Goal: Contribute content: Contribute content

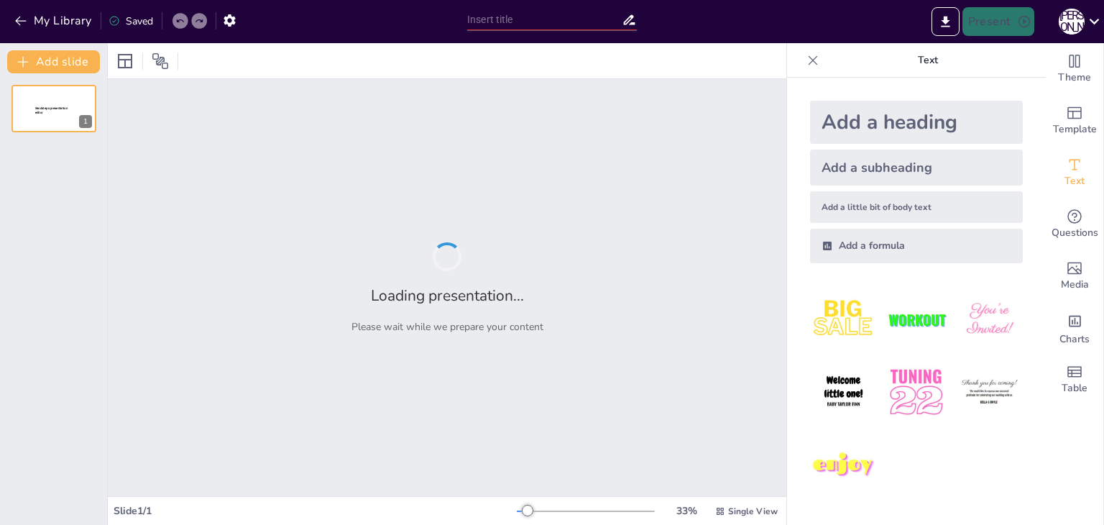
type input "Категорійно-понятійний апарат безпеки життєдіяльності: Основи та принципи"
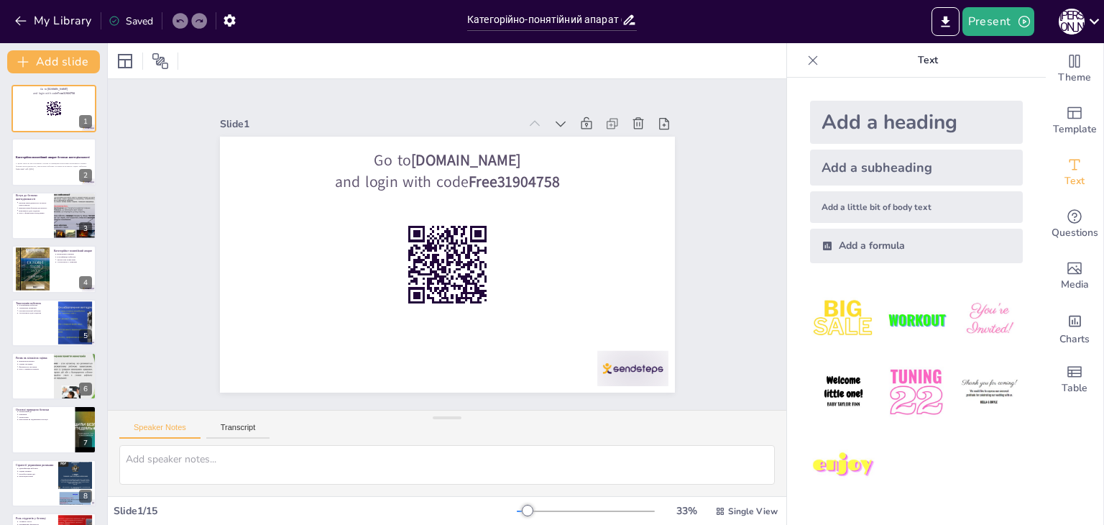
click at [359, 170] on p "and login with code Free31904758" at bounding box center [466, 184] width 396 height 147
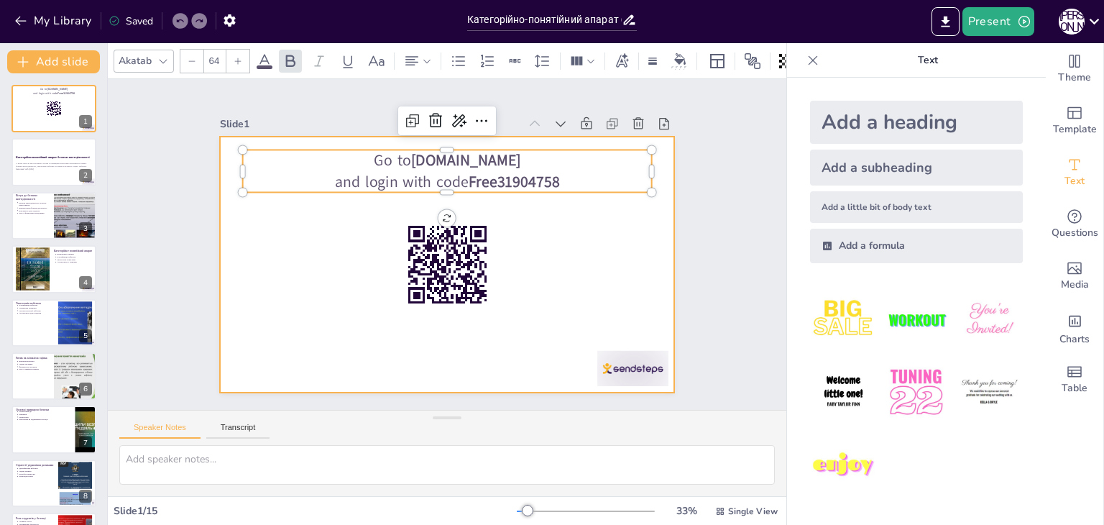
click at [321, 234] on div at bounding box center [429, 255] width 449 height 522
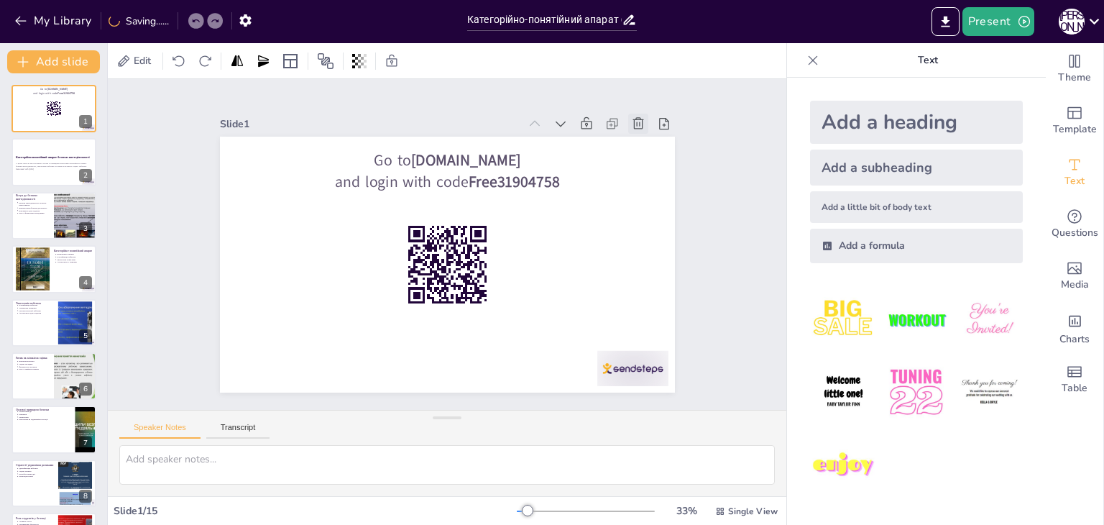
click at [660, 221] on div at bounding box center [673, 234] width 27 height 27
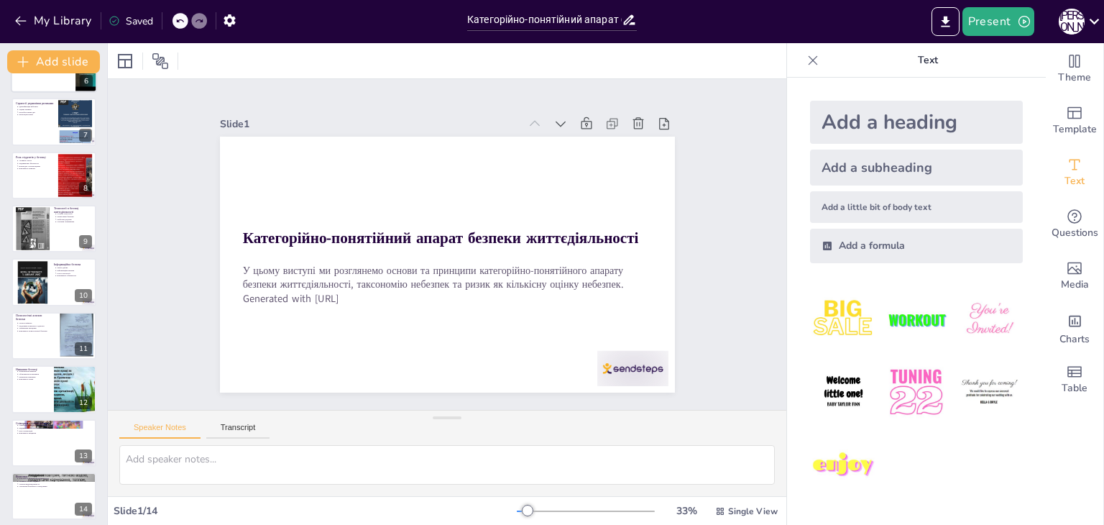
scroll to position [314, 0]
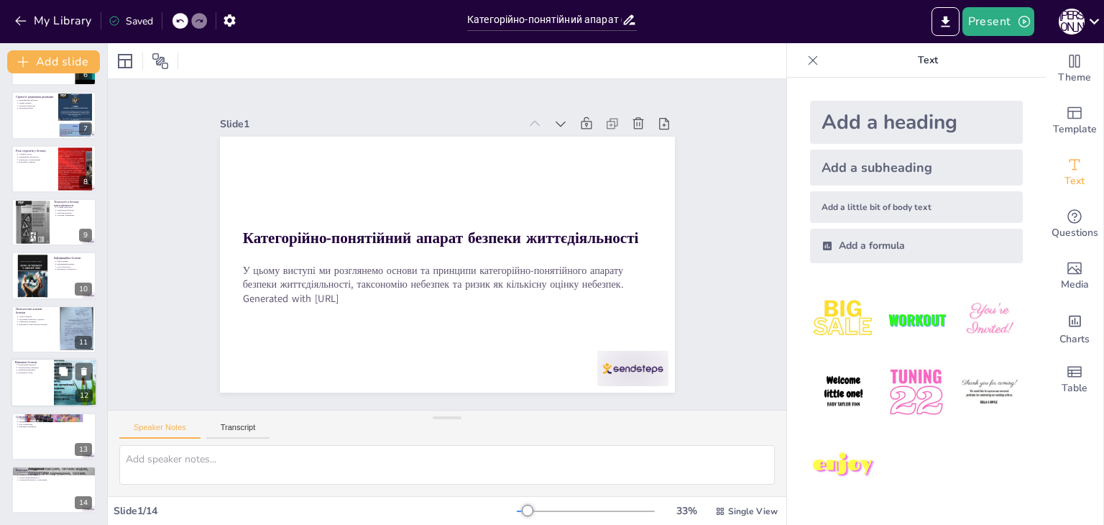
click at [45, 372] on p "Важливість знань" at bounding box center [34, 373] width 32 height 3
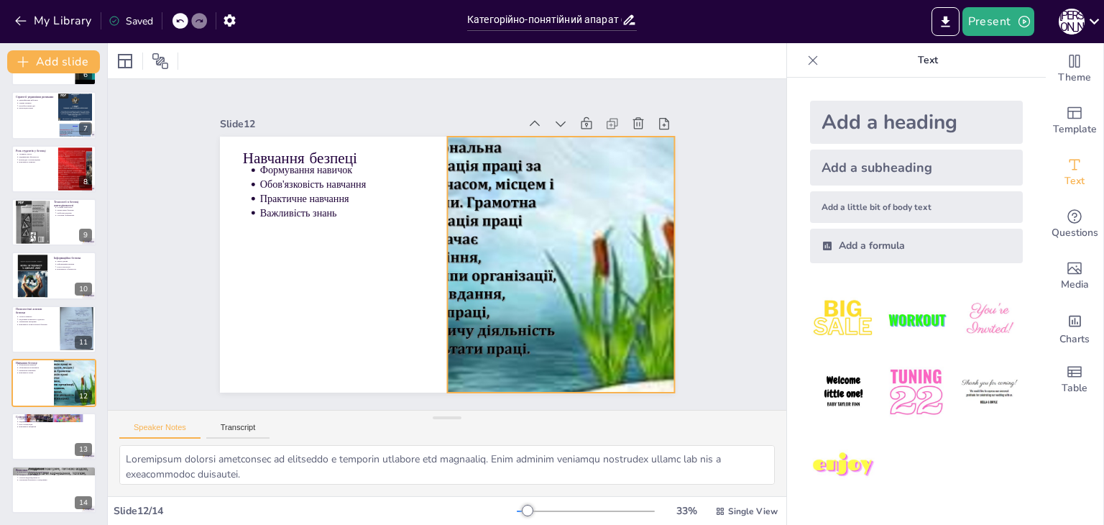
click at [587, 229] on div at bounding box center [486, 353] width 393 height 424
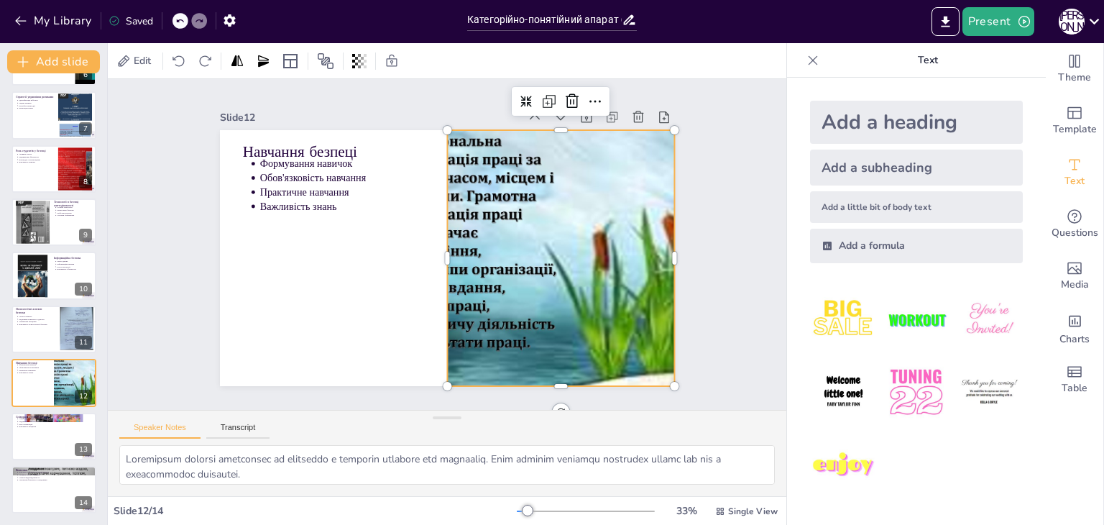
scroll to position [0, 0]
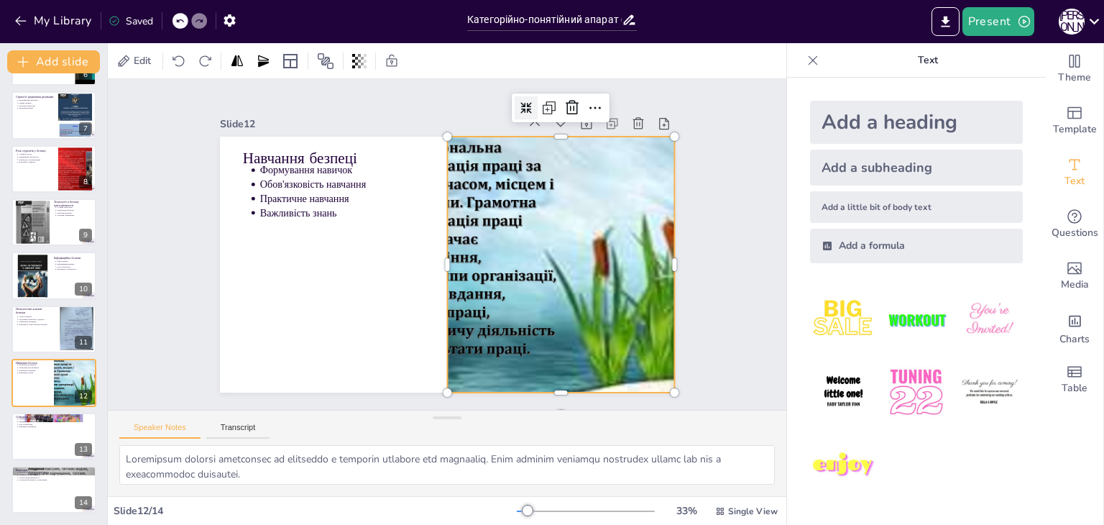
click at [546, 121] on icon at bounding box center [553, 128] width 14 height 14
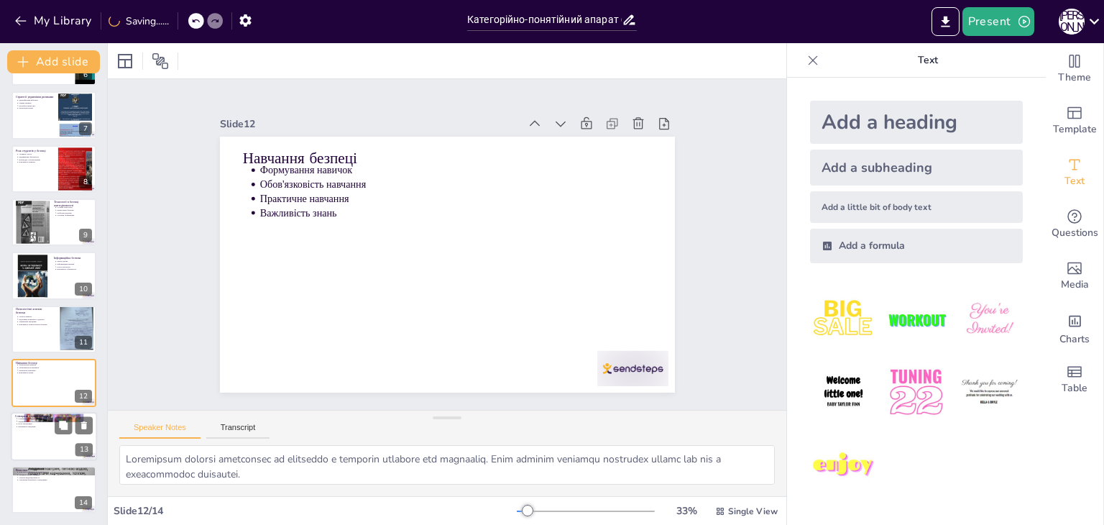
click at [46, 434] on div at bounding box center [54, 436] width 86 height 49
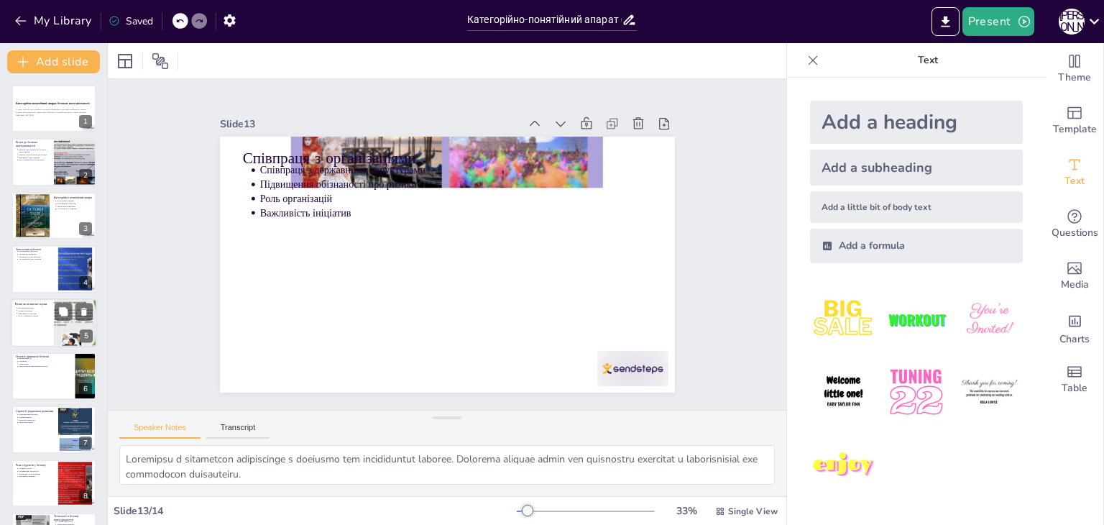
click at [46, 338] on div at bounding box center [54, 322] width 86 height 49
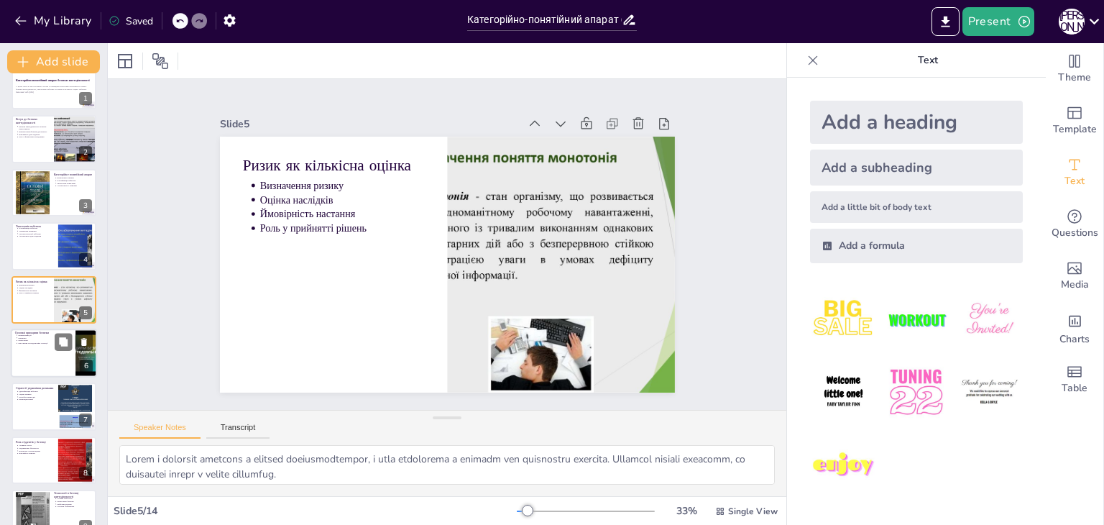
click at [42, 370] on div at bounding box center [54, 353] width 86 height 49
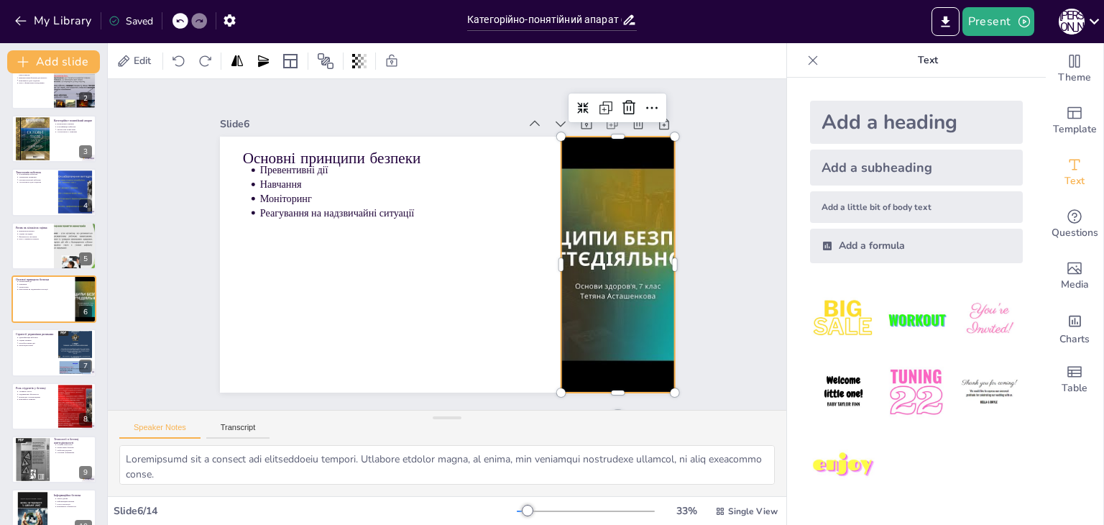
click at [619, 261] on div at bounding box center [531, 394] width 408 height 426
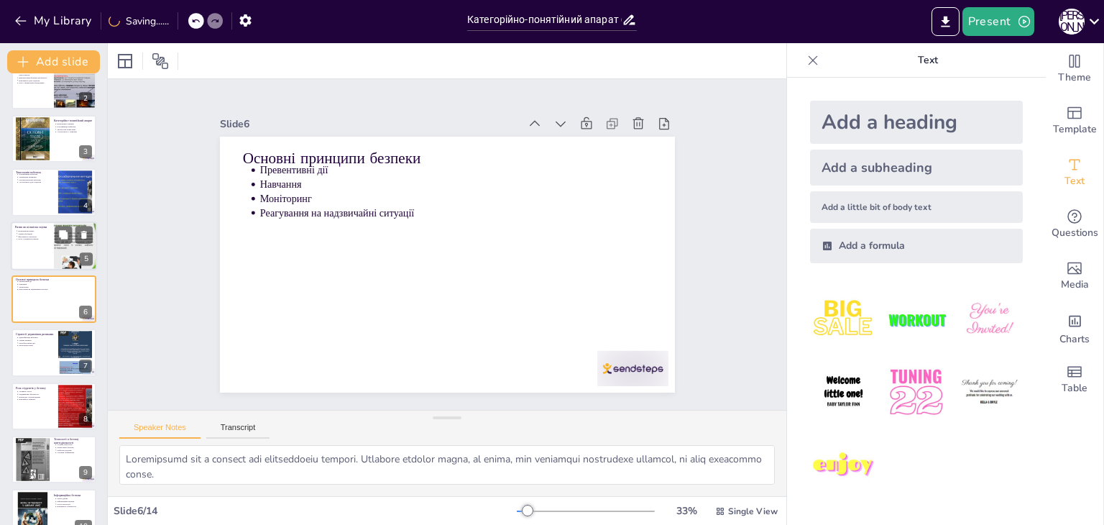
click at [33, 260] on div at bounding box center [54, 245] width 86 height 49
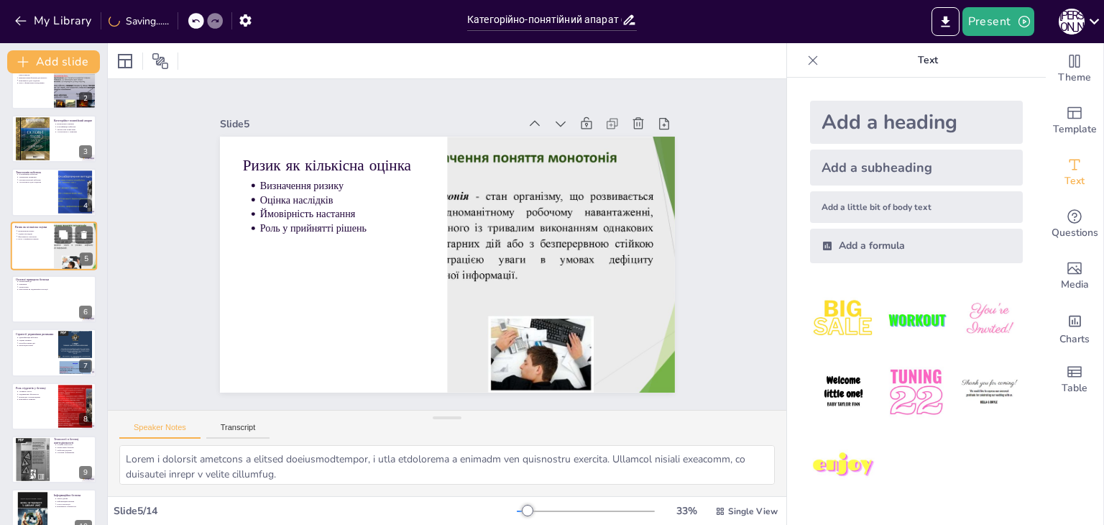
scroll to position [23, 0]
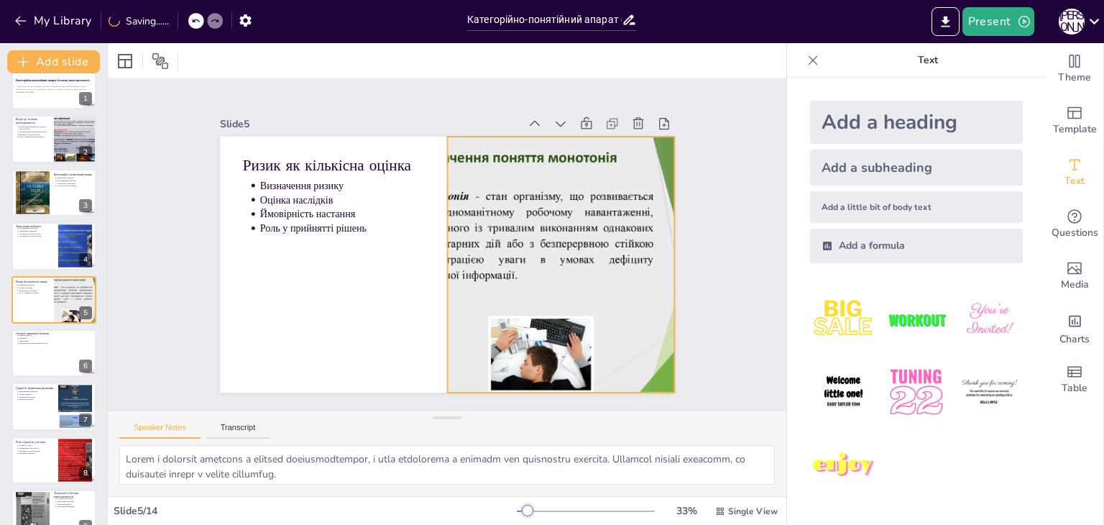
click at [552, 201] on div at bounding box center [463, 359] width 349 height 404
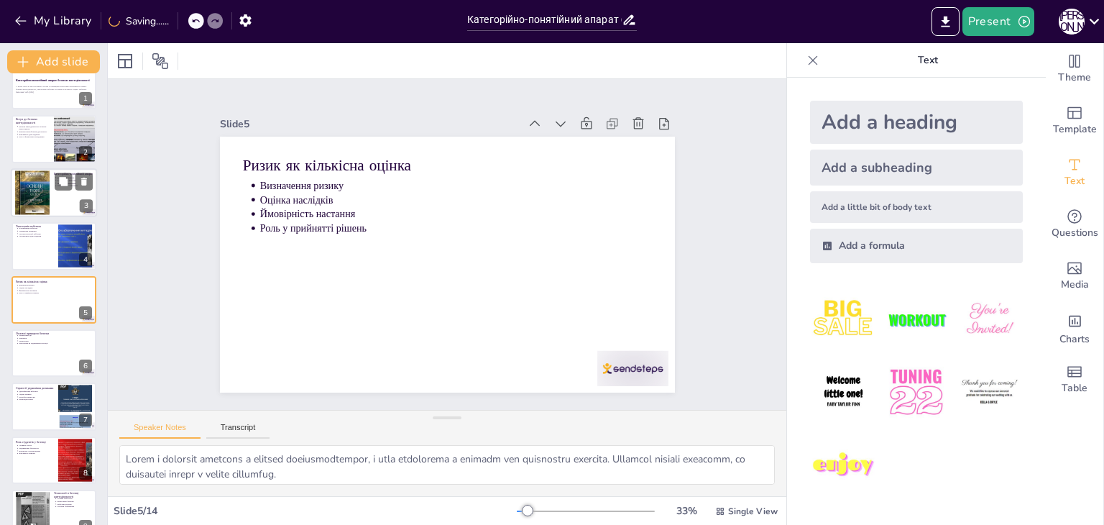
click at [19, 182] on div at bounding box center [32, 193] width 35 height 48
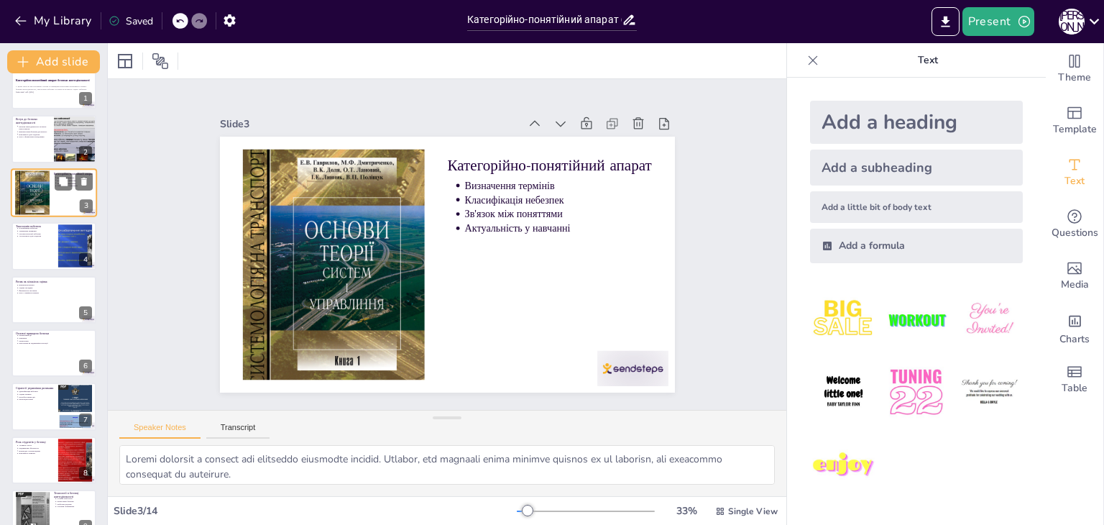
scroll to position [0, 0]
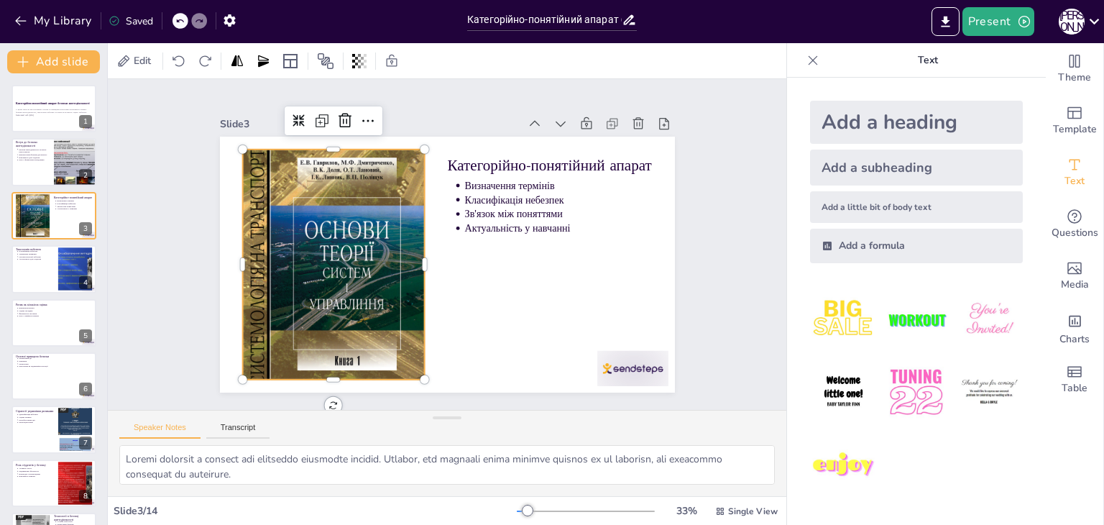
click at [333, 198] on div at bounding box center [335, 217] width 269 height 304
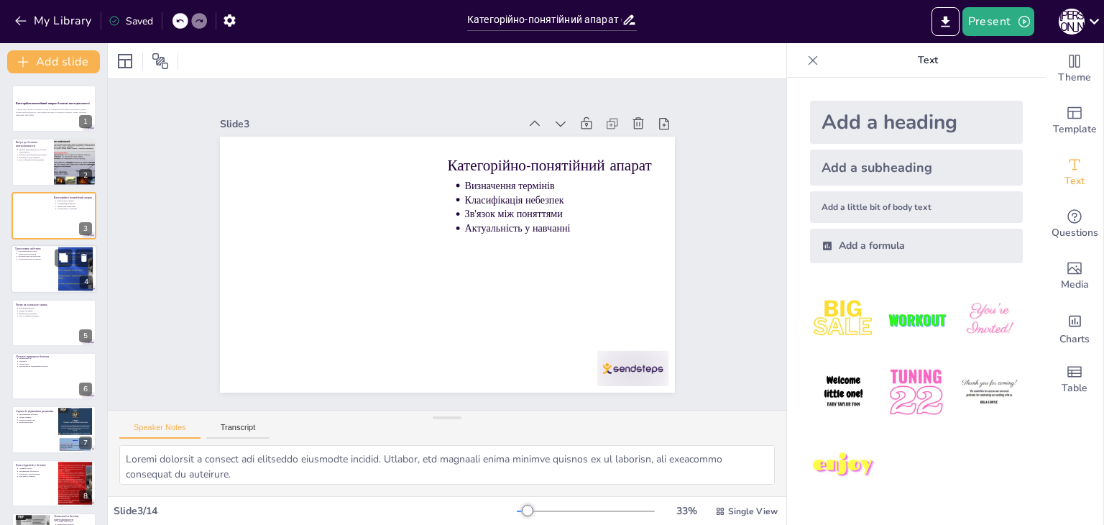
click at [65, 267] on div at bounding box center [75, 269] width 70 height 44
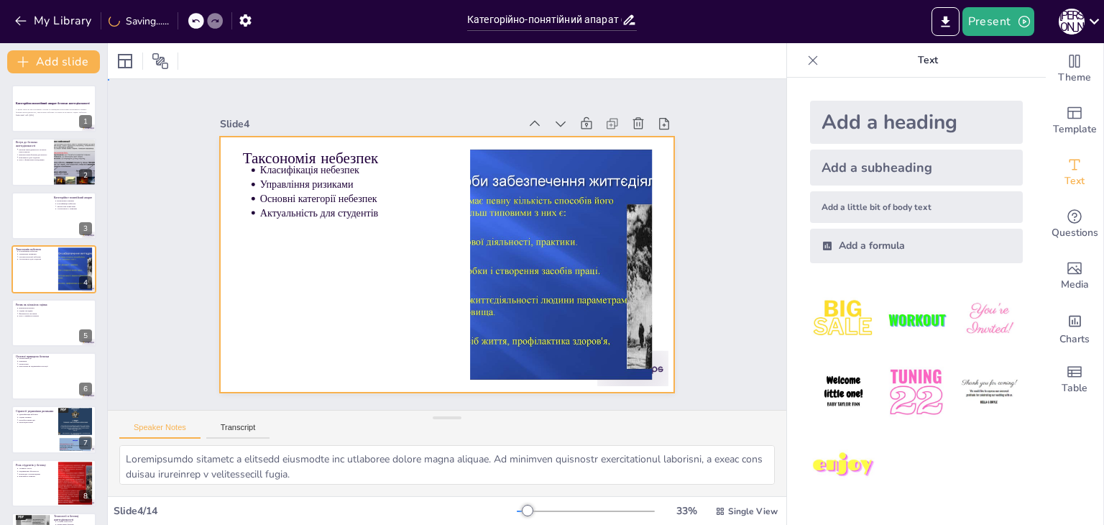
click at [458, 239] on div at bounding box center [428, 253] width 419 height 520
click at [515, 239] on div at bounding box center [497, 348] width 403 height 433
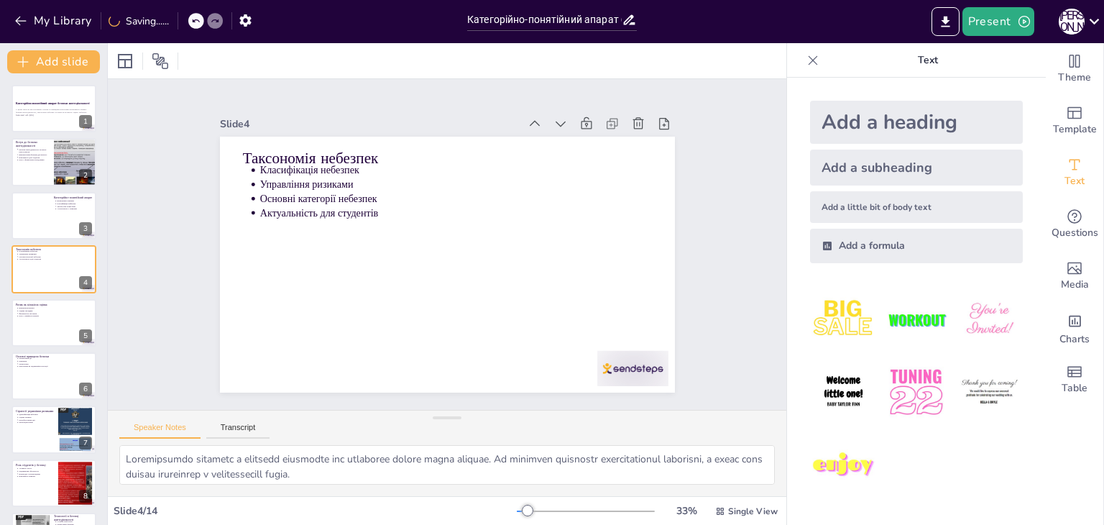
click at [46, 135] on div "Категорійно-понятійний апарат безпеки життєдіяльності У цьому виступі ми розгля…" at bounding box center [53, 456] width 107 height 743
click at [49, 162] on div at bounding box center [54, 162] width 86 height 49
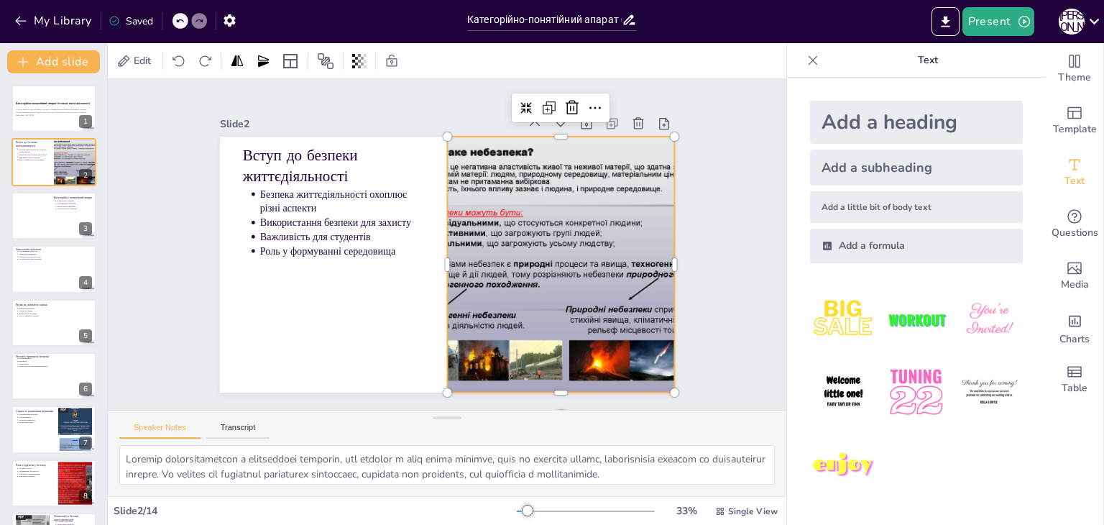
click at [600, 219] on div at bounding box center [553, 287] width 387 height 321
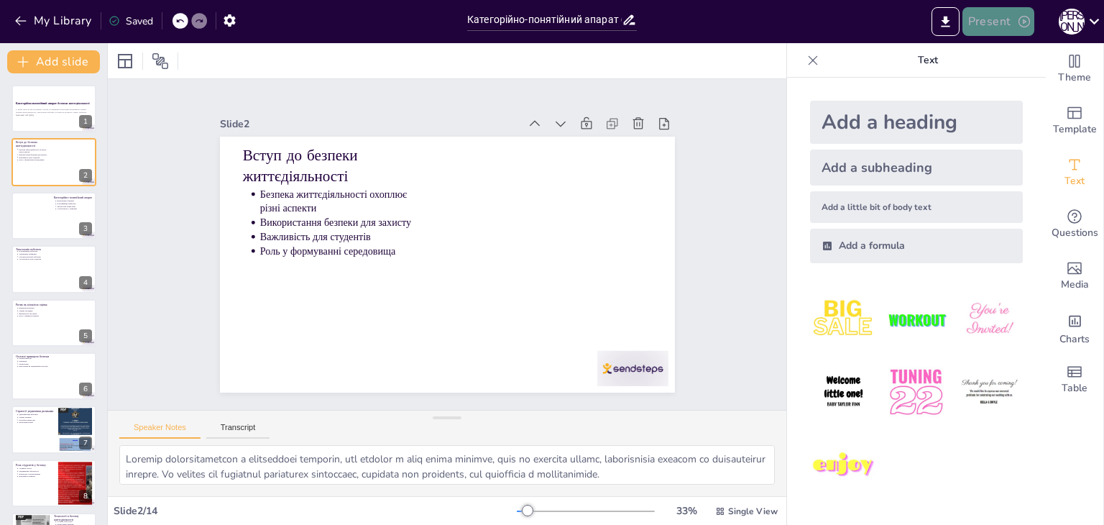
click at [989, 20] on button "Present" at bounding box center [999, 21] width 72 height 29
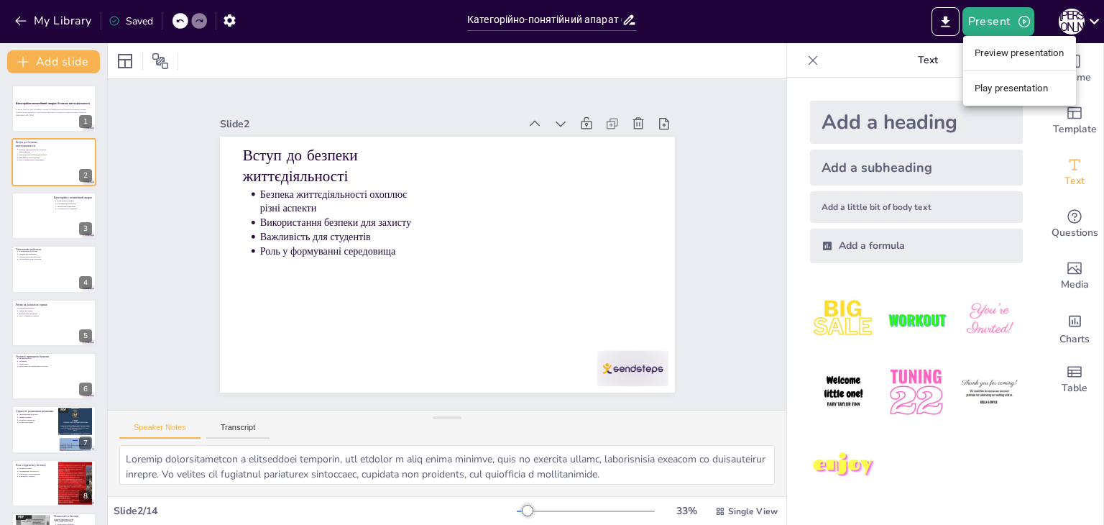
click at [938, 23] on div at bounding box center [552, 262] width 1104 height 525
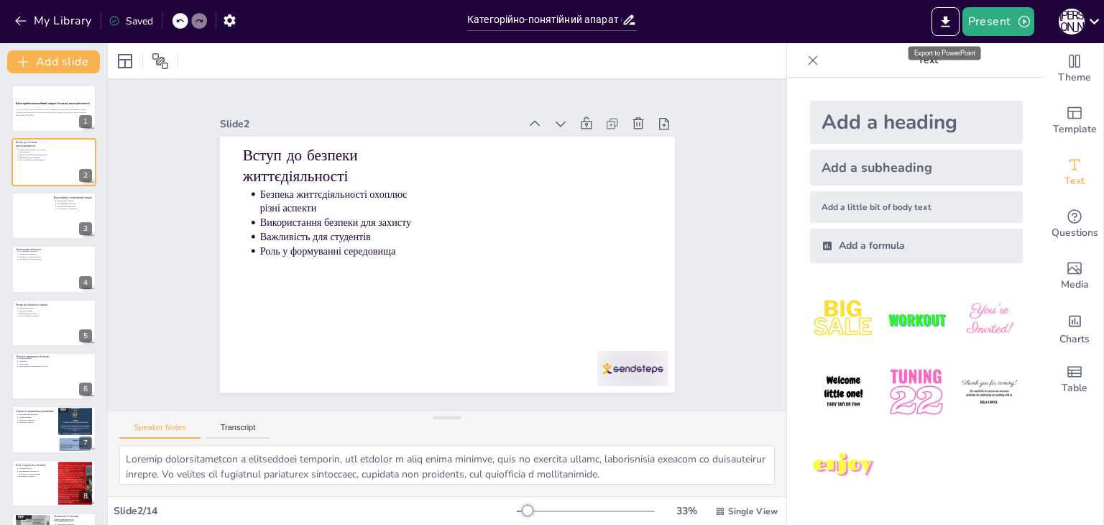
click at [938, 23] on button "Export to PowerPoint" at bounding box center [946, 21] width 28 height 29
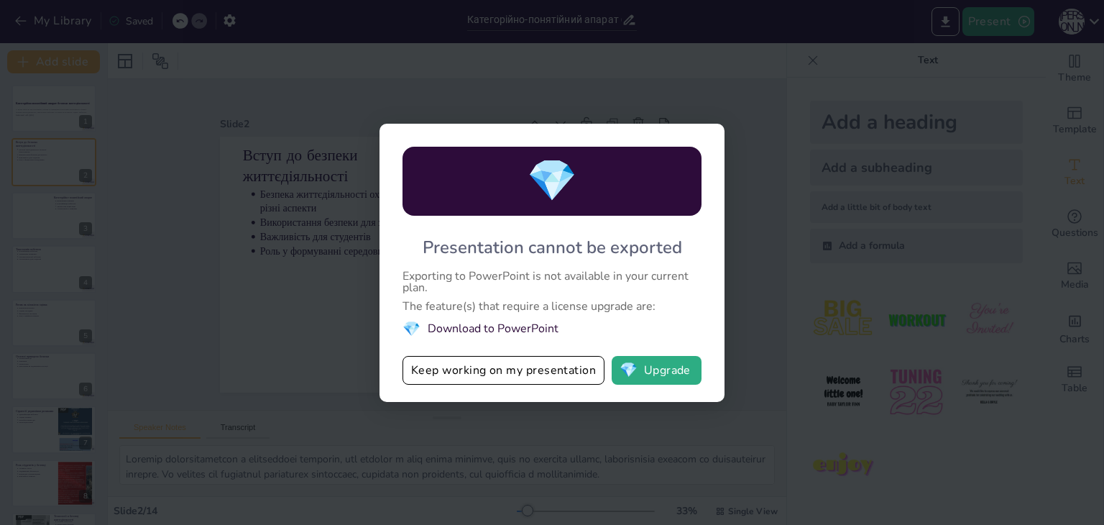
click at [578, 83] on div "💎 Presentation cannot be exported Exporting to PowerPoint is not available in y…" at bounding box center [552, 262] width 1104 height 525
click at [729, 127] on div "💎 Presentation cannot be exported Exporting to PowerPoint is not available in y…" at bounding box center [552, 262] width 1104 height 525
click at [505, 382] on button "Keep working on my presentation" at bounding box center [504, 370] width 202 height 29
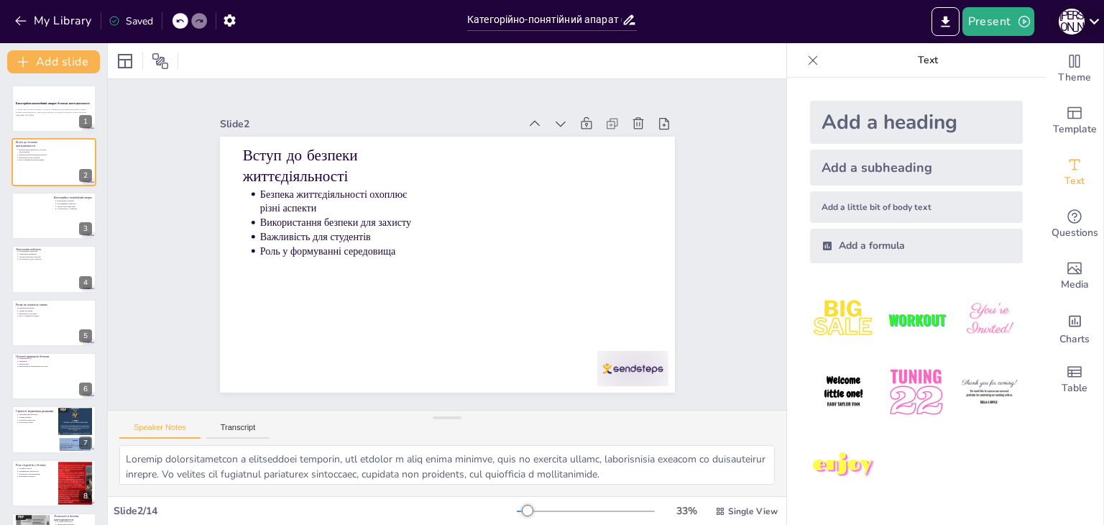
click at [1097, 17] on icon at bounding box center [1094, 21] width 19 height 19
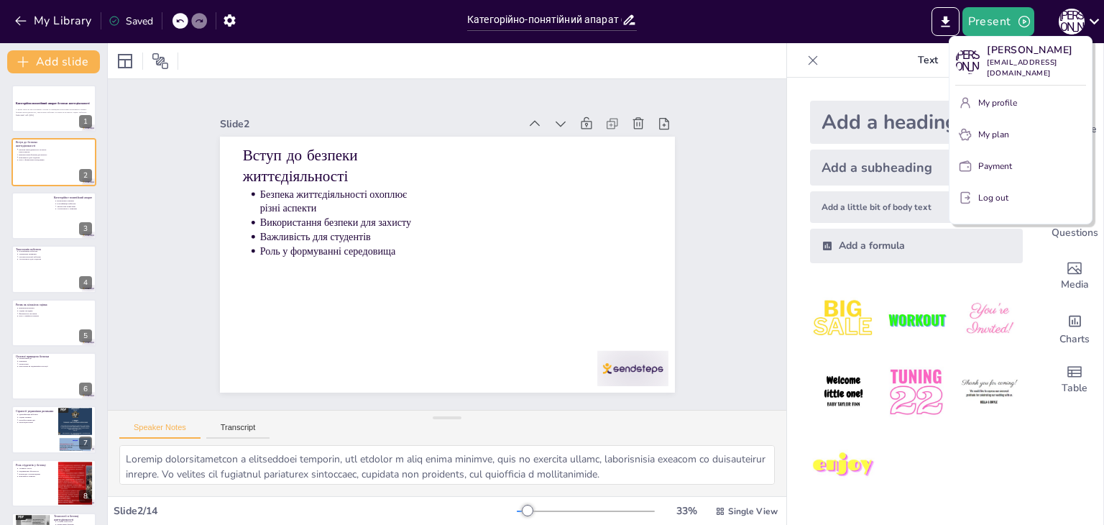
click at [713, 119] on div at bounding box center [552, 262] width 1104 height 525
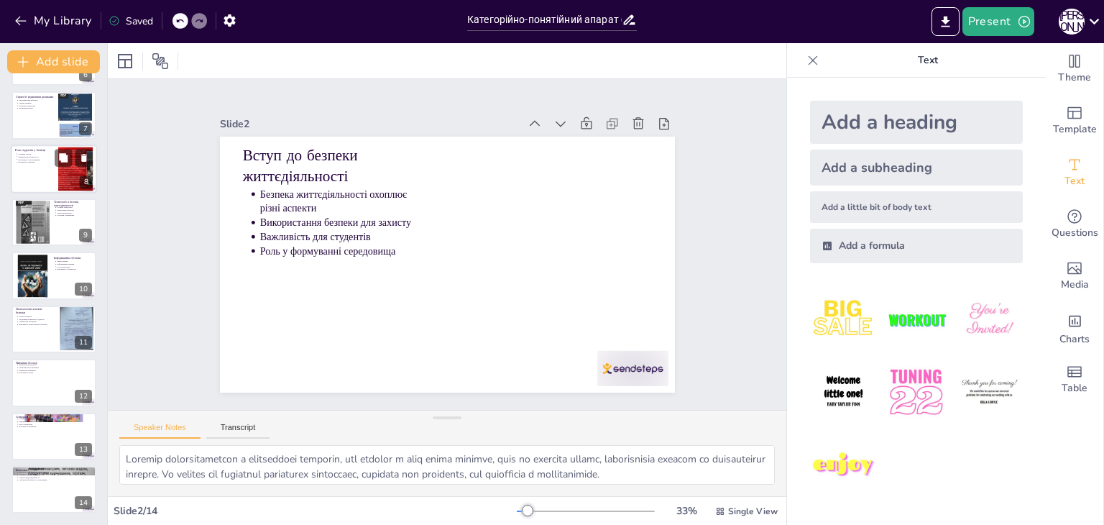
click at [63, 178] on div at bounding box center [75, 169] width 70 height 44
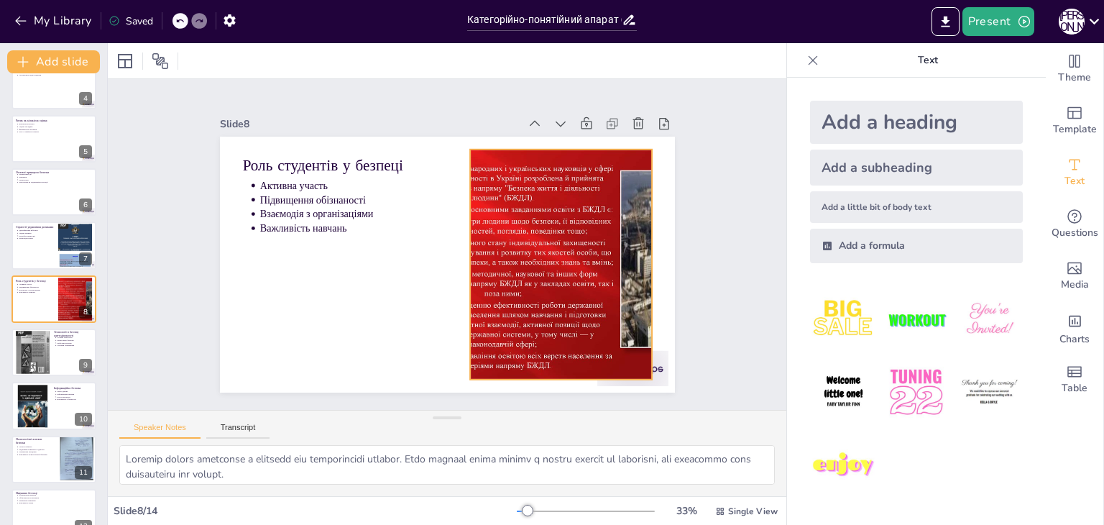
click at [523, 214] on div at bounding box center [554, 288] width 408 height 302
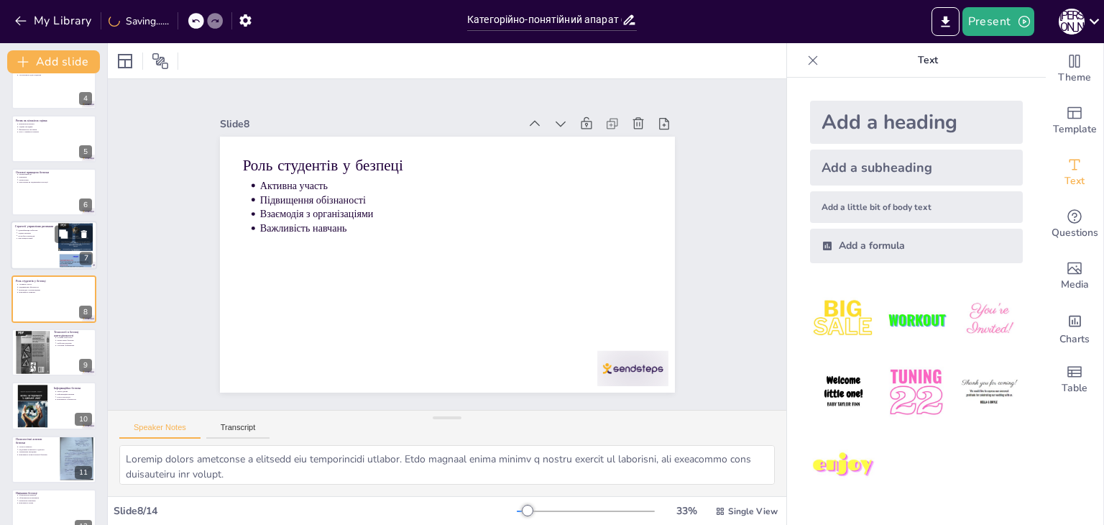
click at [60, 246] on div at bounding box center [75, 245] width 35 height 46
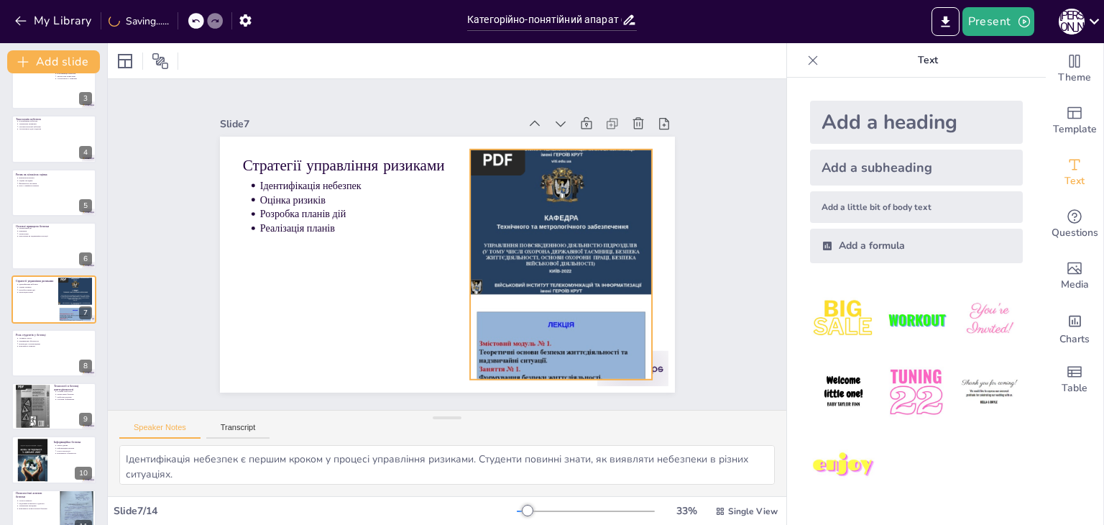
click at [533, 239] on div at bounding box center [549, 298] width 248 height 286
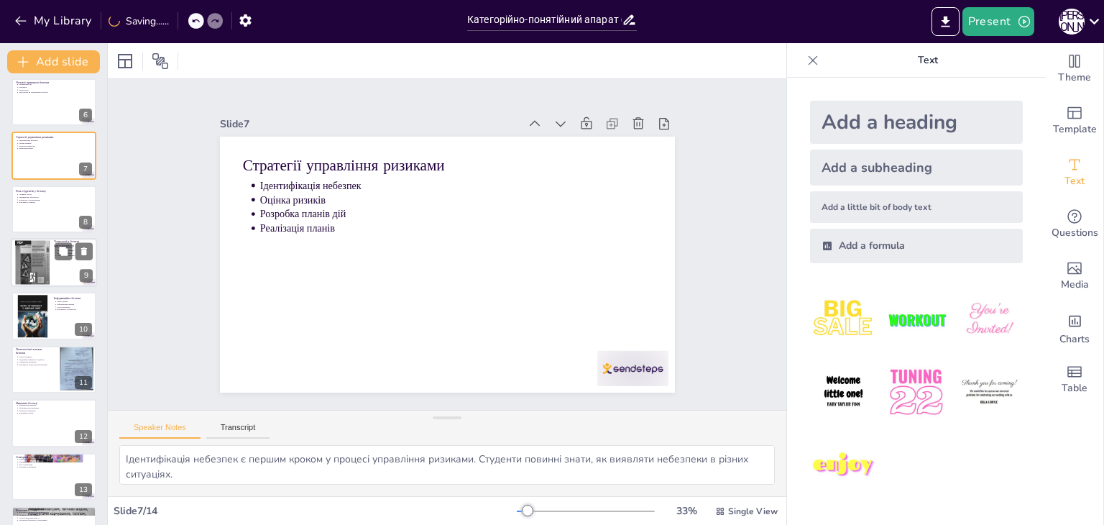
click at [66, 262] on div at bounding box center [54, 262] width 86 height 49
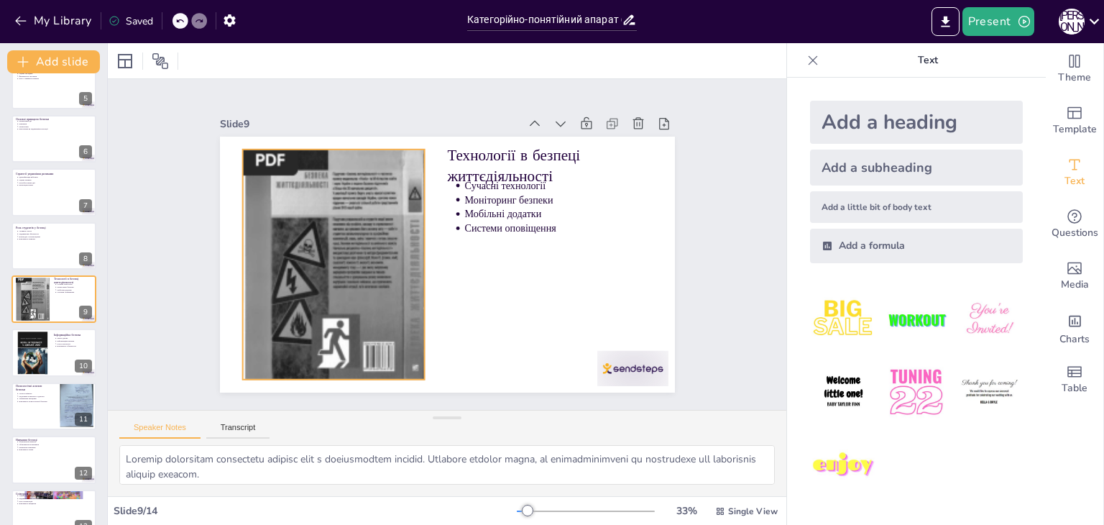
click at [359, 222] on div at bounding box center [343, 193] width 290 height 303
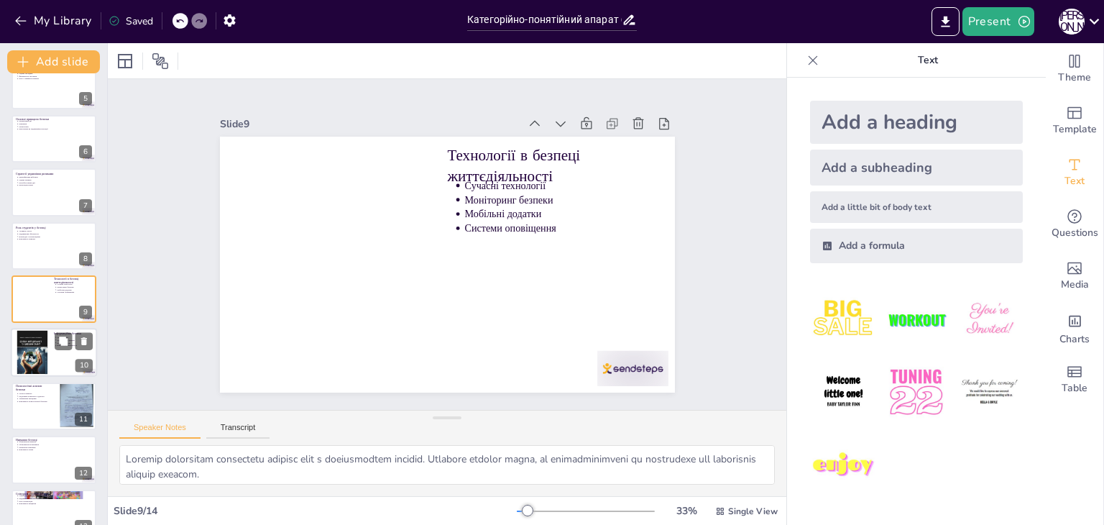
click at [35, 341] on div at bounding box center [32, 353] width 55 height 44
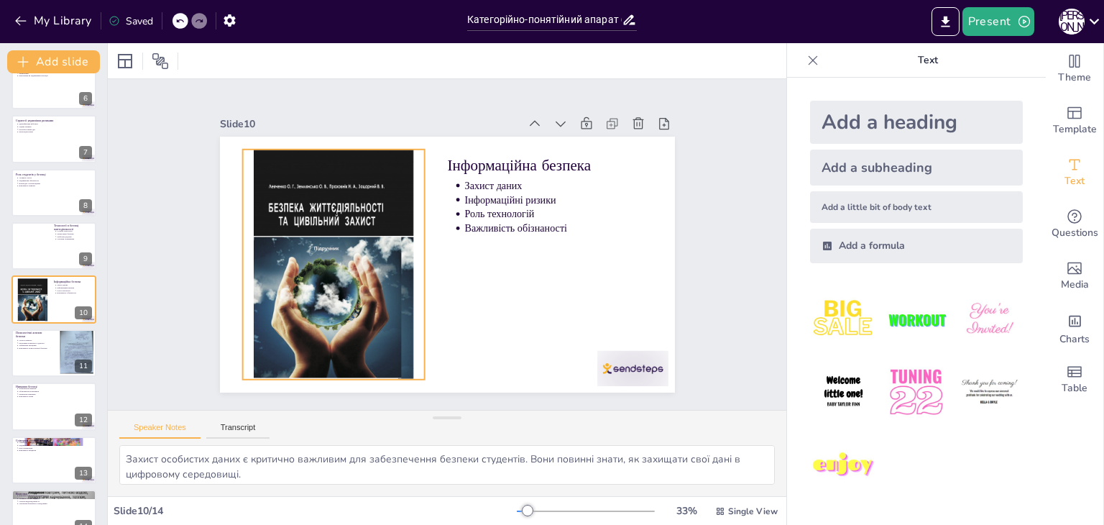
click at [318, 223] on div at bounding box center [373, 155] width 344 height 364
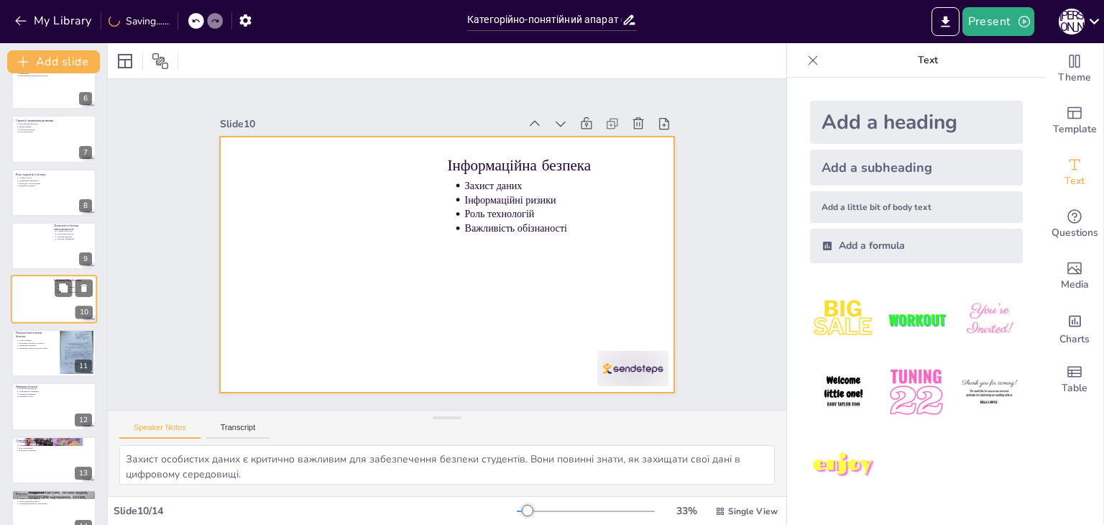
scroll to position [314, 0]
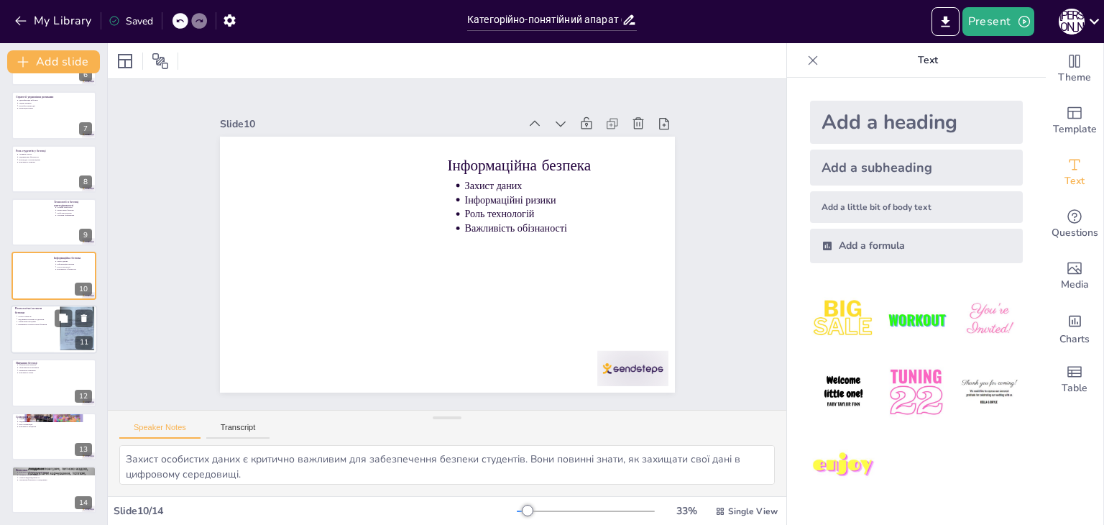
click at [52, 346] on div at bounding box center [54, 329] width 86 height 49
type textarea "Loremipsumdolor s ametcons adi elitseddo eiusmodtem incidi'u. Laboreet dolorem …"
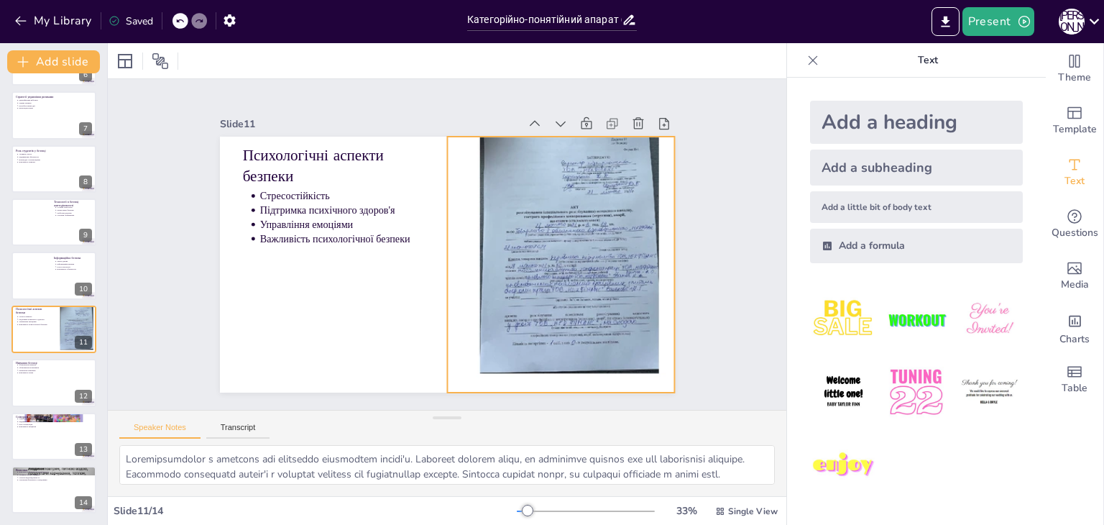
click at [560, 300] on div at bounding box center [536, 318] width 358 height 393
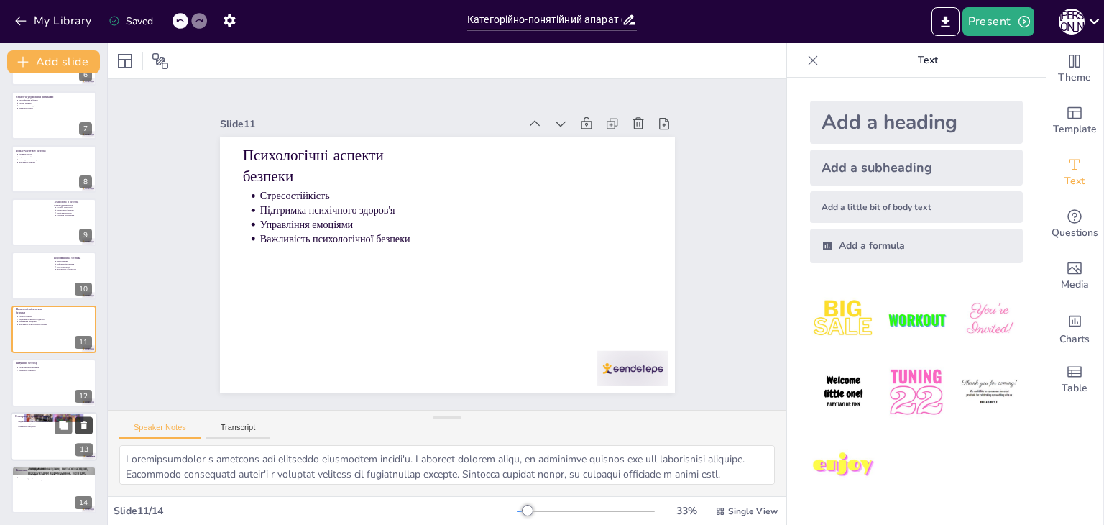
click at [77, 428] on button at bounding box center [83, 424] width 17 height 17
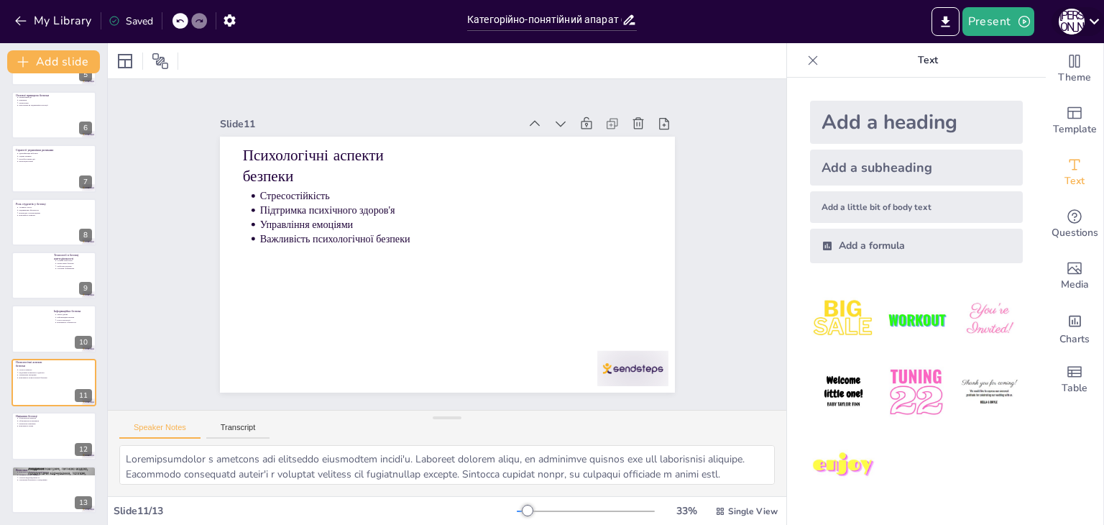
click at [1098, 19] on icon at bounding box center [1095, 22] width 10 height 6
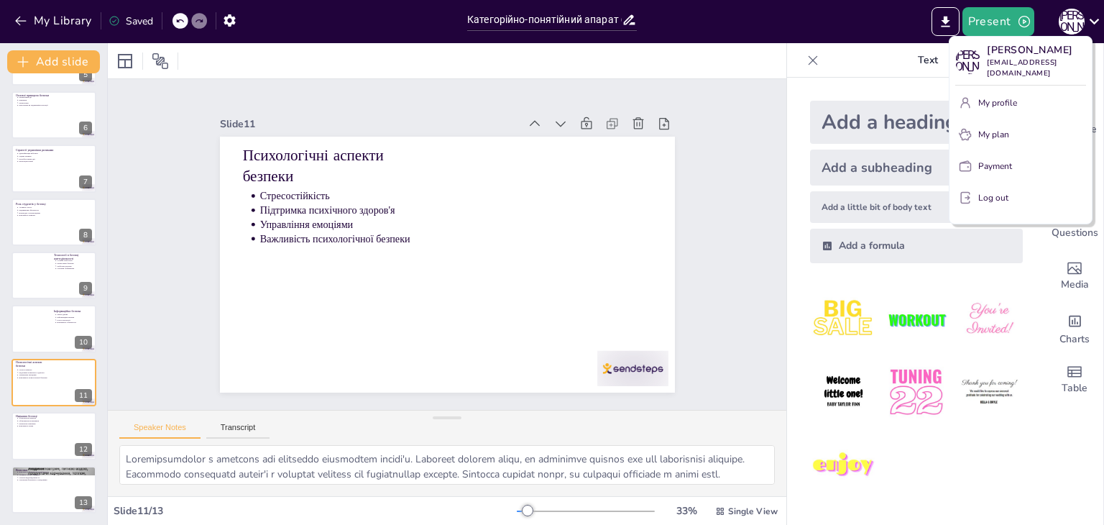
click at [672, 24] on div at bounding box center [552, 262] width 1104 height 525
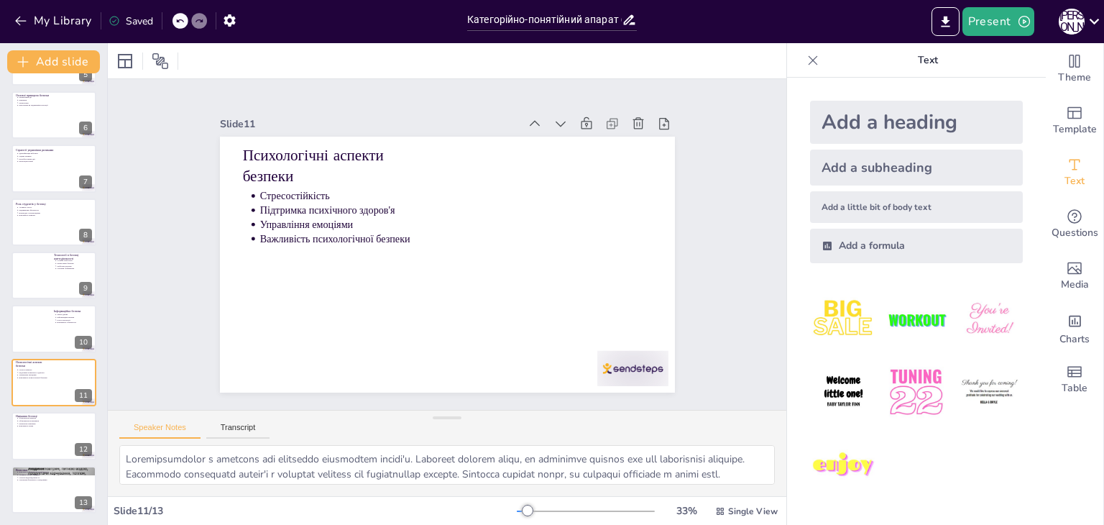
click at [806, 55] on icon at bounding box center [813, 60] width 14 height 14
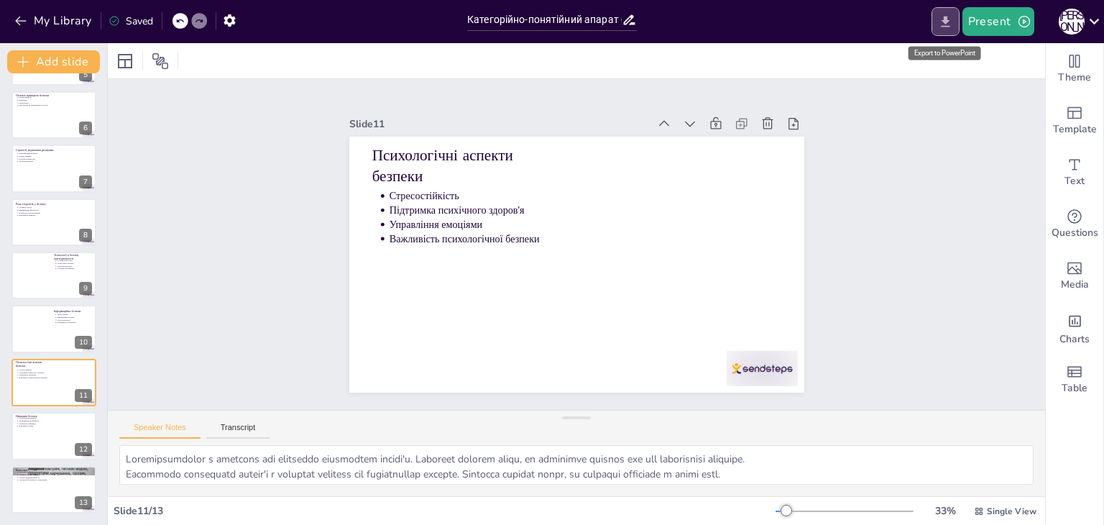
click at [951, 15] on icon "Export to PowerPoint" at bounding box center [945, 21] width 15 height 15
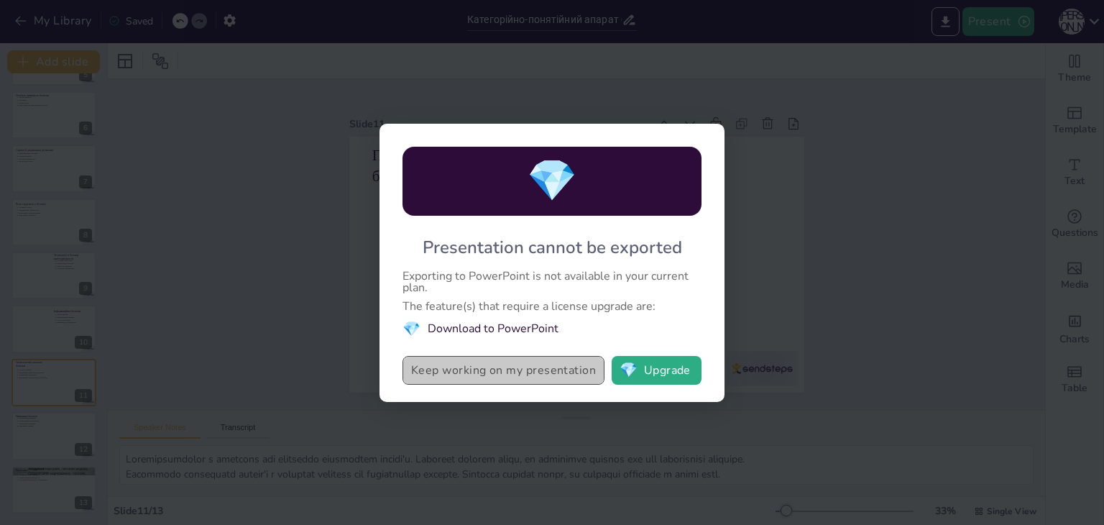
click at [523, 363] on button "Keep working on my presentation" at bounding box center [504, 370] width 202 height 29
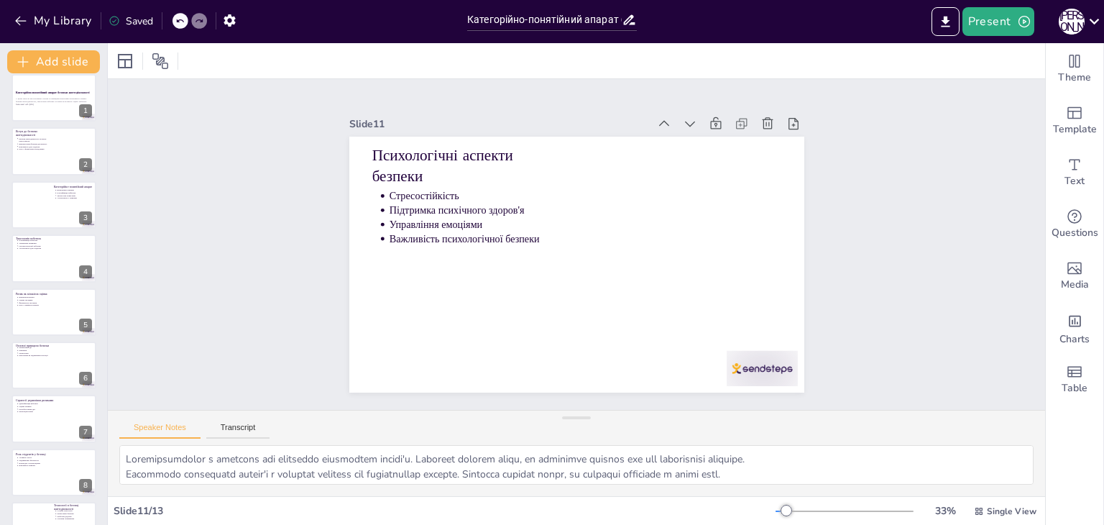
scroll to position [0, 0]
